Goal: Task Accomplishment & Management: Manage account settings

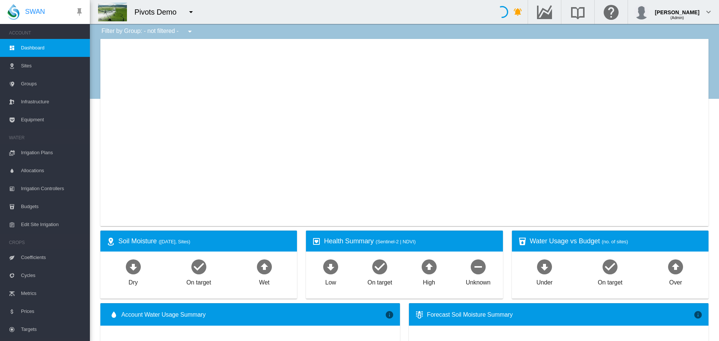
click at [196, 7] on button "button" at bounding box center [190, 11] width 15 height 15
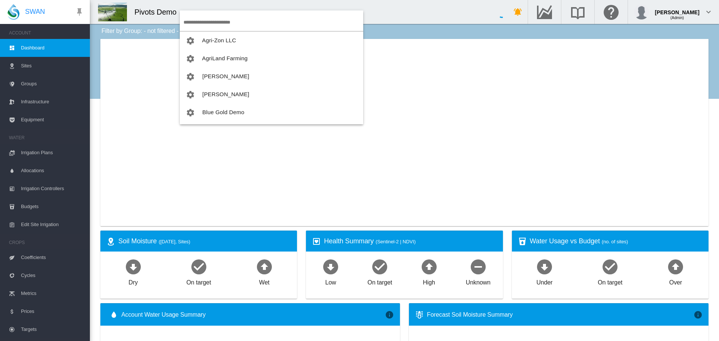
type input "**********"
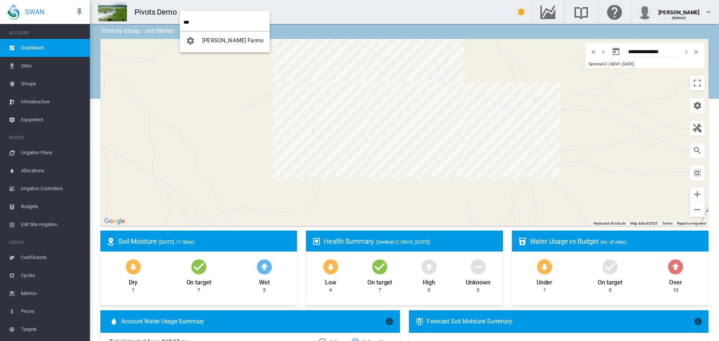
type input "***"
click at [232, 37] on span "[PERSON_NAME] Farms" at bounding box center [232, 40] width 61 height 7
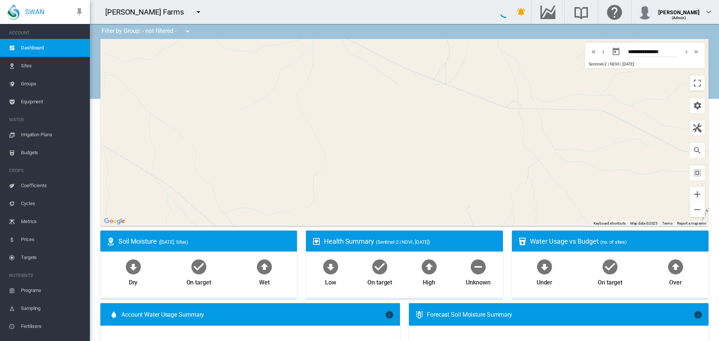
type input "**********"
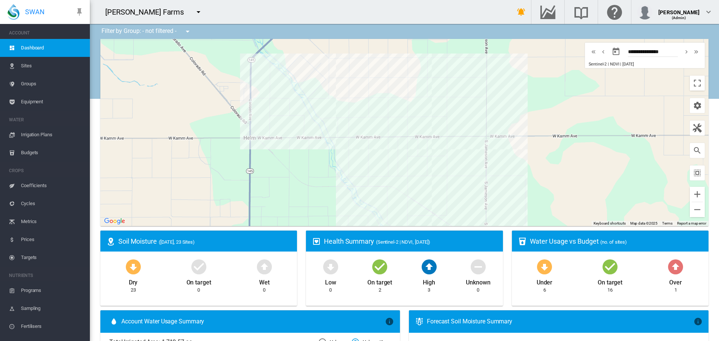
click at [35, 137] on span "Irrigation Plans" at bounding box center [52, 135] width 63 height 18
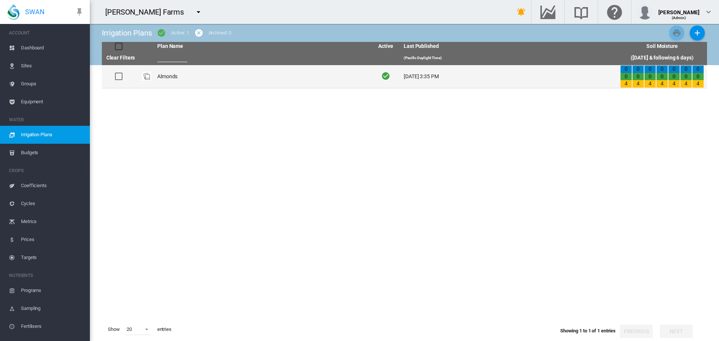
click at [214, 78] on td "Almonds" at bounding box center [262, 76] width 216 height 23
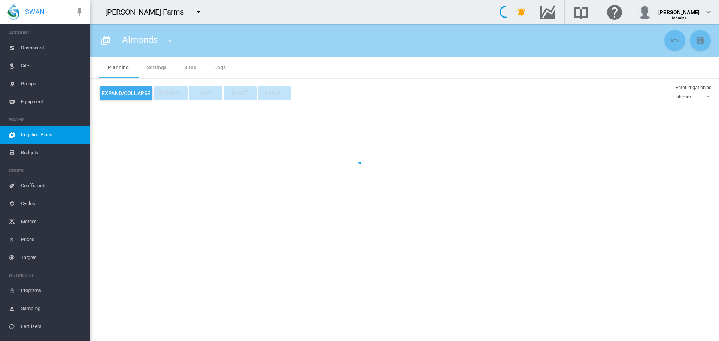
type input "*******"
type input "*"
type input "***"
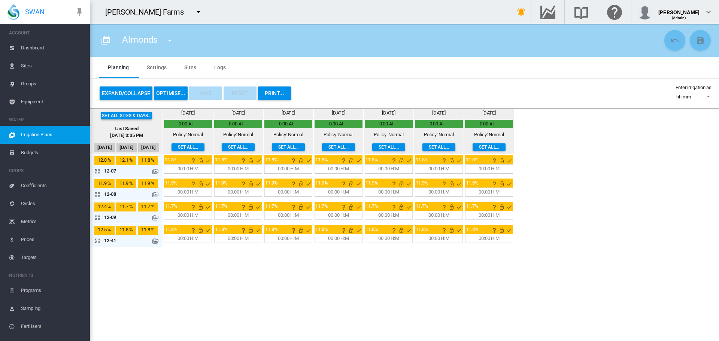
click at [141, 66] on md-tab-item "Settings" at bounding box center [156, 67] width 37 height 21
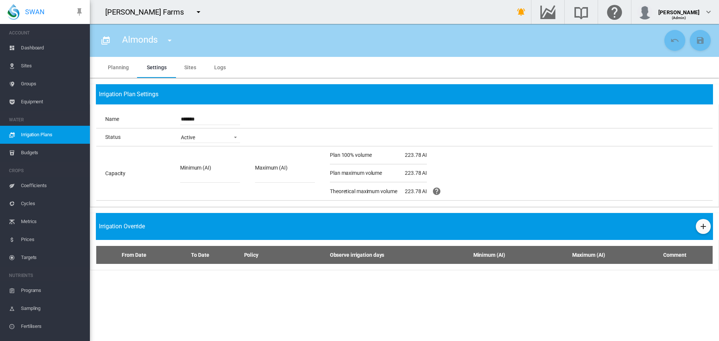
click at [122, 68] on md-tab-item "Planning" at bounding box center [118, 67] width 39 height 21
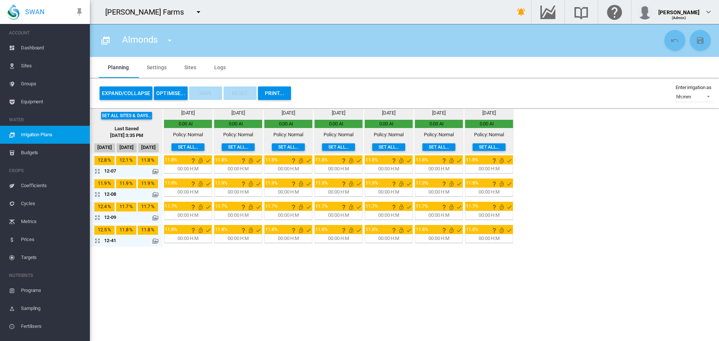
click at [109, 97] on button "Expand/Collapse" at bounding box center [126, 92] width 53 height 13
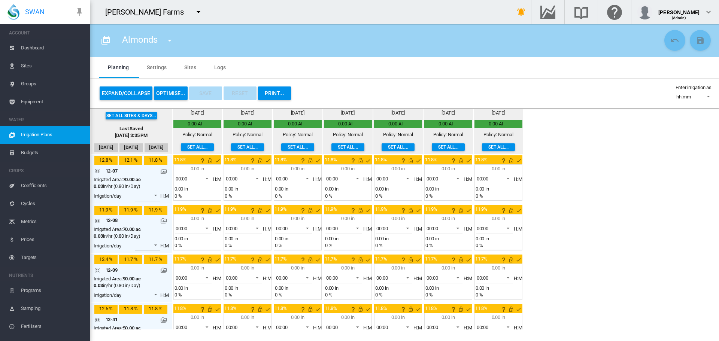
scroll to position [24, 0]
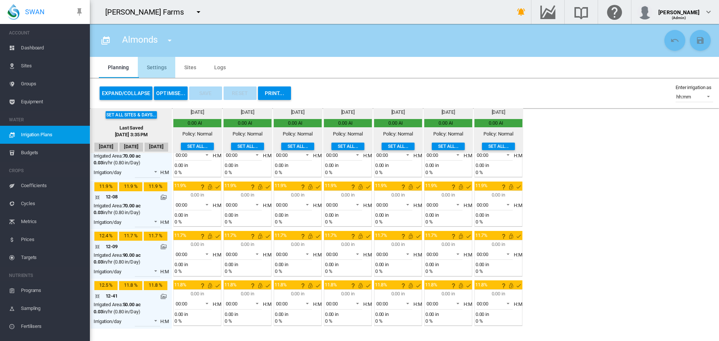
click at [146, 71] on md-tab-item "Settings" at bounding box center [156, 67] width 37 height 21
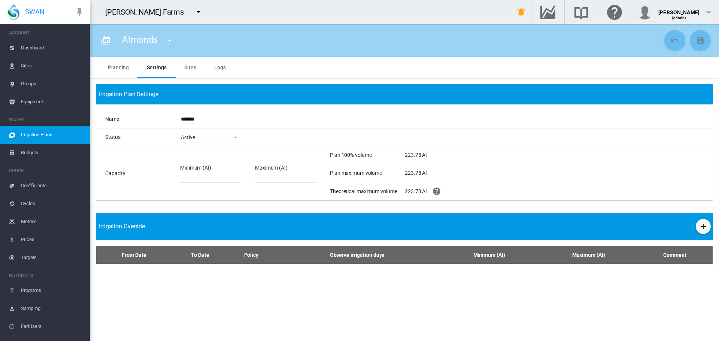
click at [181, 59] on md-tab-item "Sites" at bounding box center [190, 67] width 30 height 21
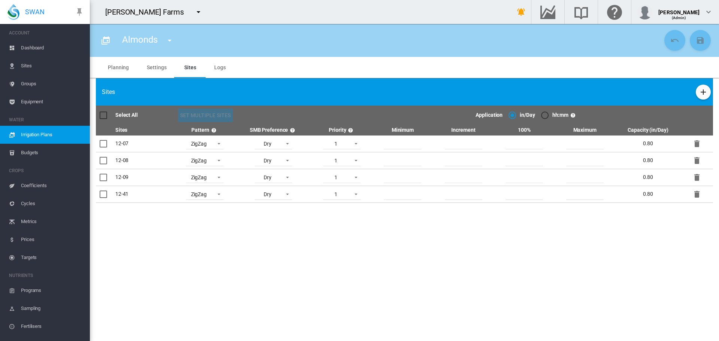
click at [550, 114] on md-radio-button "hh:mm" at bounding box center [555, 115] width 28 height 7
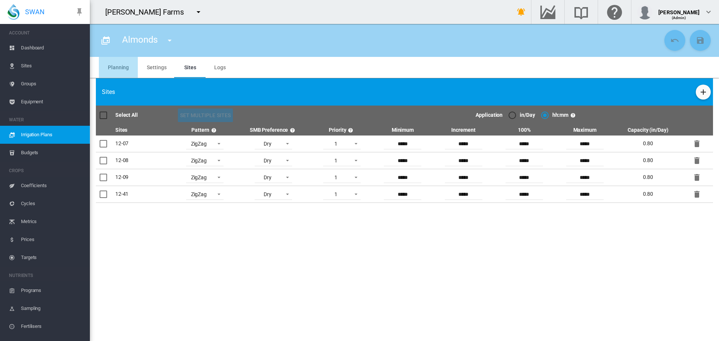
click at [120, 70] on md-tab-item "Planning" at bounding box center [118, 67] width 39 height 21
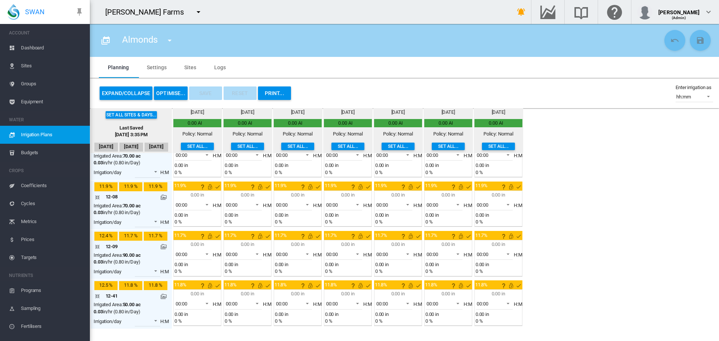
click at [129, 94] on button "Expand/Collapse" at bounding box center [126, 92] width 53 height 13
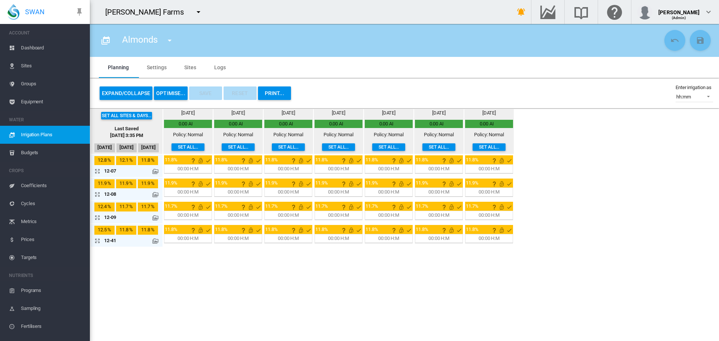
scroll to position [0, 0]
click at [176, 94] on button "OPTIMISE..." at bounding box center [171, 92] width 34 height 13
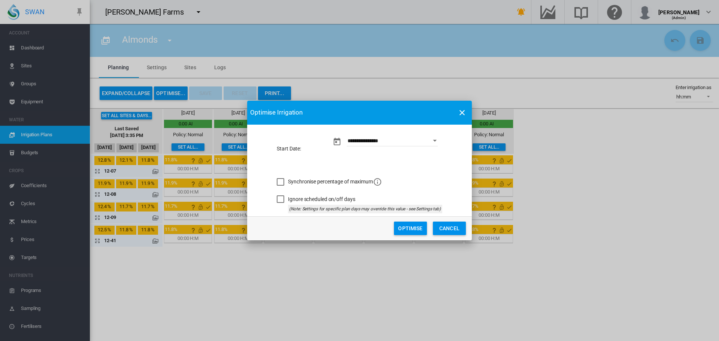
click at [406, 220] on md-dialog-actions "Optimise Cancel" at bounding box center [359, 228] width 225 height 24
click at [406, 223] on button "Optimise" at bounding box center [410, 228] width 33 height 13
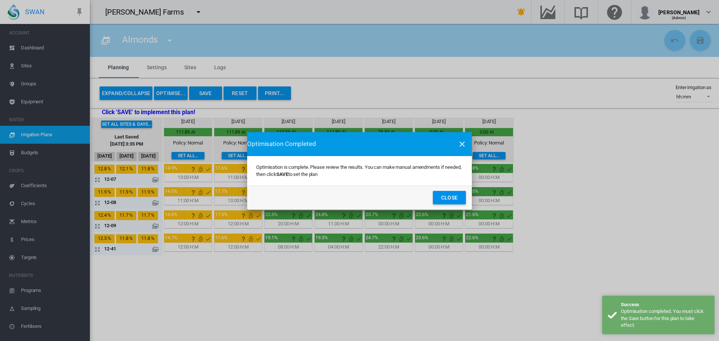
click at [466, 201] on md-dialog-actions "Close" at bounding box center [359, 198] width 225 height 24
click at [460, 195] on button "Close" at bounding box center [449, 197] width 33 height 13
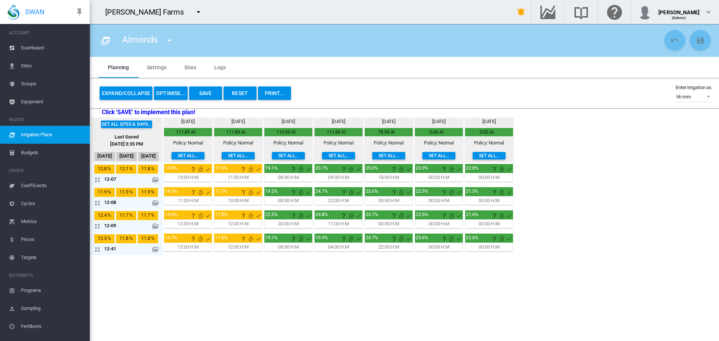
click at [152, 180] on md-icon at bounding box center [155, 180] width 6 height 6
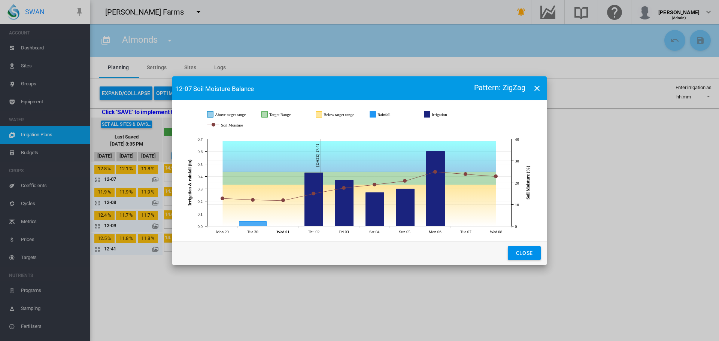
click at [531, 249] on button "Close" at bounding box center [523, 252] width 33 height 13
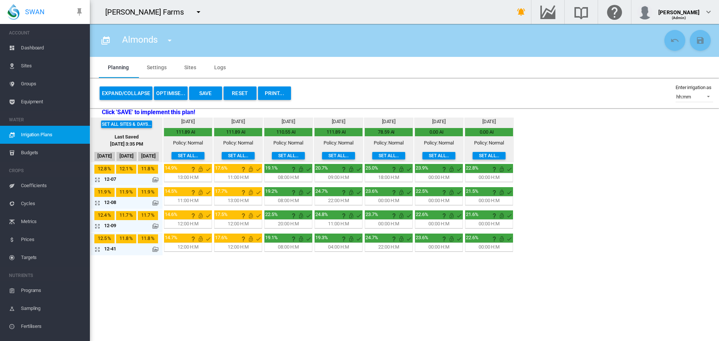
click at [32, 68] on span "Sites" at bounding box center [52, 66] width 63 height 18
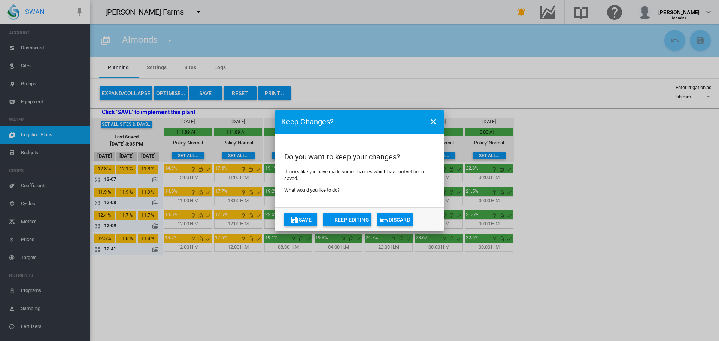
click at [391, 214] on button "Discard" at bounding box center [394, 219] width 35 height 13
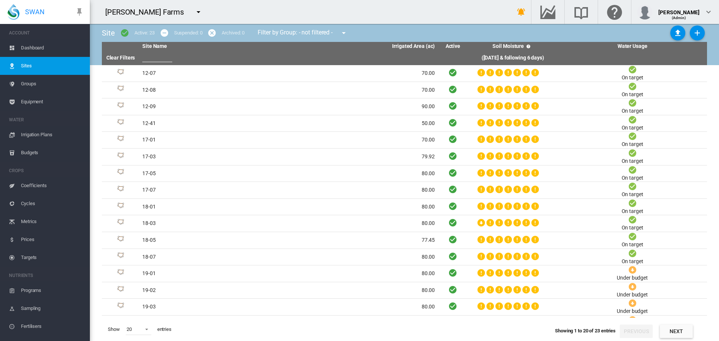
click at [60, 135] on span "Irrigation Plans" at bounding box center [52, 135] width 63 height 18
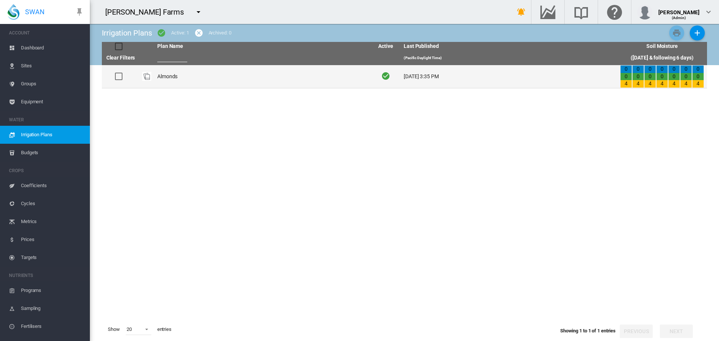
click at [179, 73] on td "Almonds" at bounding box center [262, 76] width 216 height 23
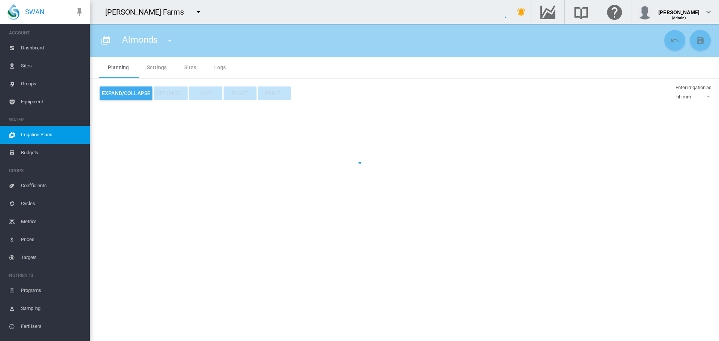
type input "*******"
type input "*"
type input "***"
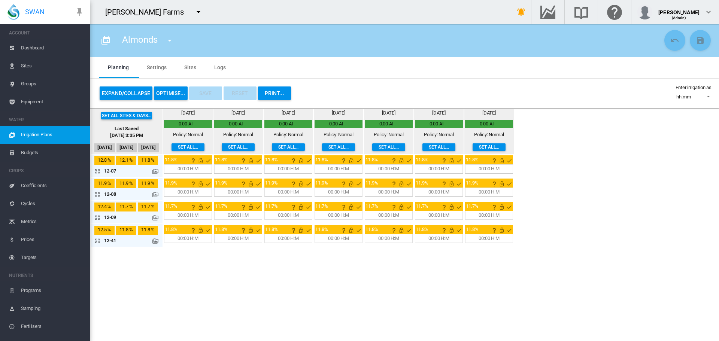
click at [175, 101] on div "Expand/Collapse OPTIMISE... Save Reset PRINT..." at bounding box center [195, 93] width 193 height 18
click at [178, 94] on button "OPTIMISE..." at bounding box center [171, 92] width 34 height 13
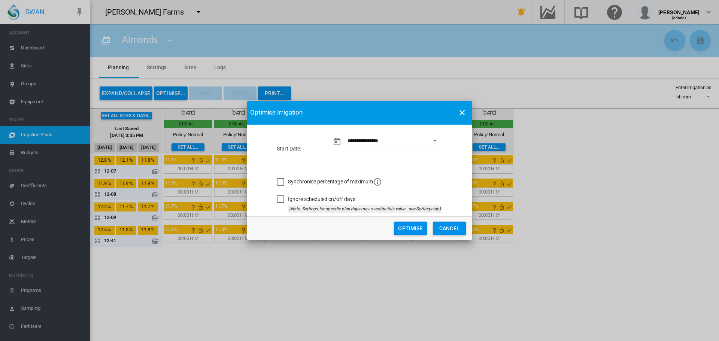
click at [409, 228] on button "Optimise" at bounding box center [410, 228] width 33 height 13
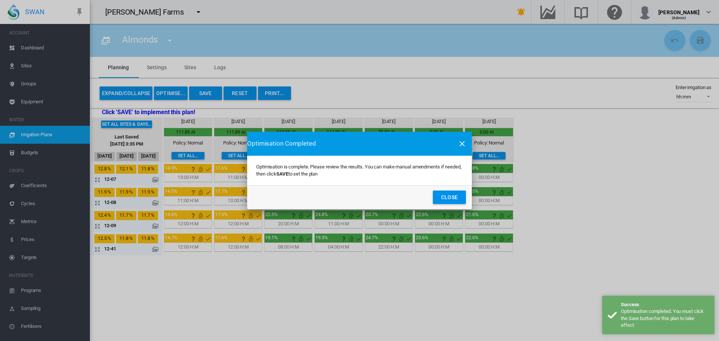
click at [451, 193] on button "Close" at bounding box center [449, 196] width 33 height 13
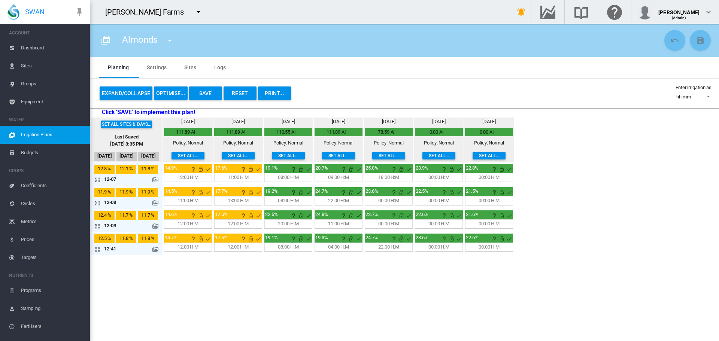
click at [182, 70] on md-tab-item "Sites" at bounding box center [190, 67] width 30 height 21
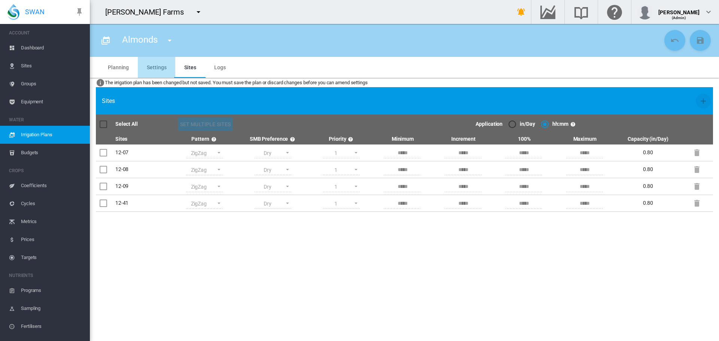
click at [144, 65] on md-tab-item "Settings" at bounding box center [156, 67] width 37 height 21
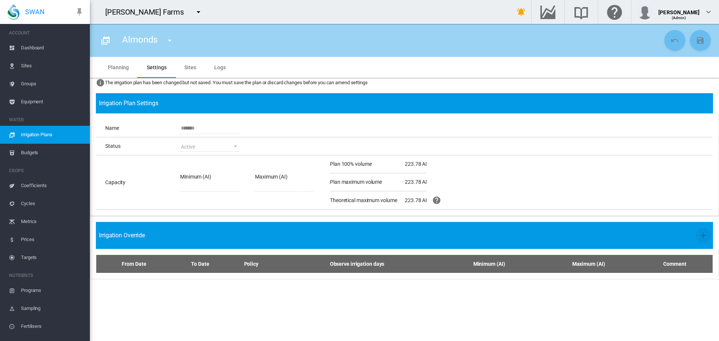
click at [128, 67] on md-tab-item "Planning" at bounding box center [118, 67] width 39 height 21
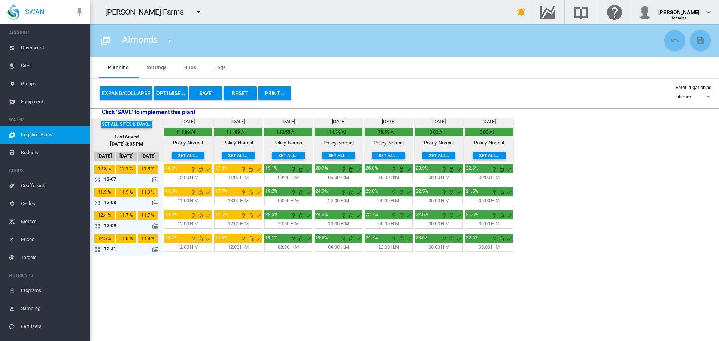
click at [238, 90] on button "Reset" at bounding box center [239, 92] width 33 height 13
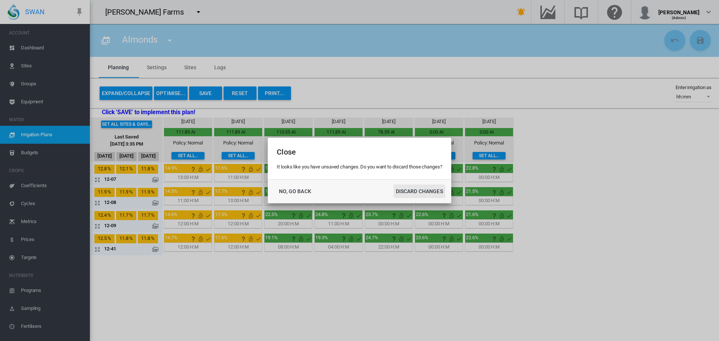
click at [408, 187] on button "DISCARD CHANGES" at bounding box center [419, 190] width 52 height 13
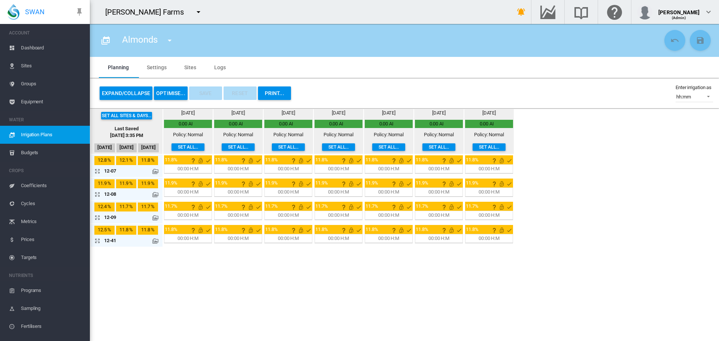
click at [191, 67] on md-tab-item "Sites" at bounding box center [190, 67] width 30 height 21
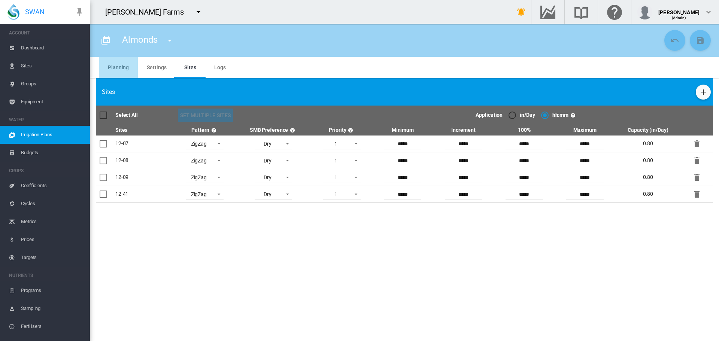
click at [131, 70] on md-tab-item "Planning" at bounding box center [118, 67] width 39 height 21
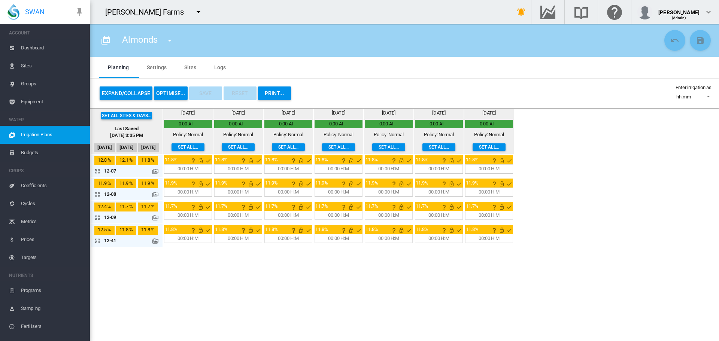
click at [20, 50] on link "Dashboard" at bounding box center [45, 48] width 90 height 18
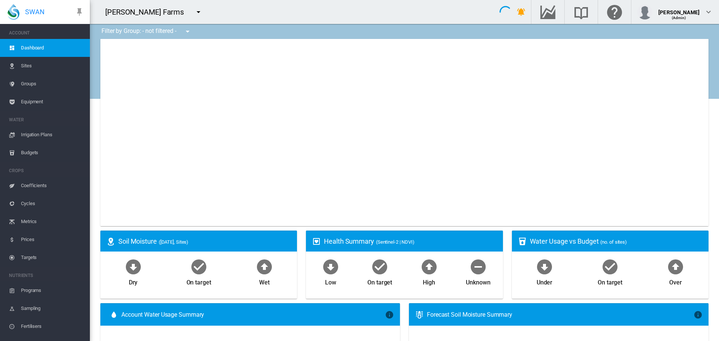
type input "**********"
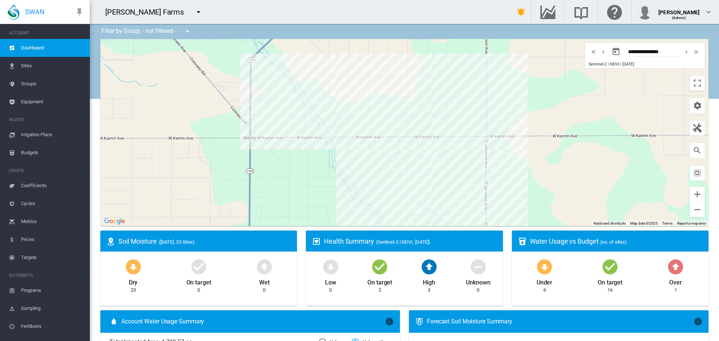
click at [507, 262] on ms-widget "Water Usage vs Budget (no. of sites) Under 6 On target 16 Over 1" at bounding box center [609, 271] width 205 height 80
